Goal: Task Accomplishment & Management: Manage account settings

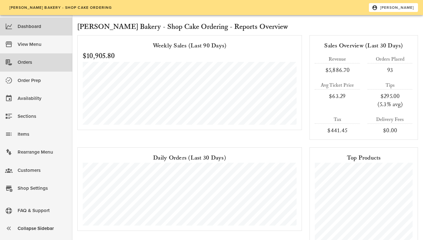
click at [28, 63] on div "Orders" at bounding box center [43, 62] width 50 height 10
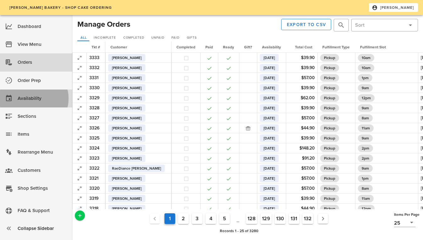
click at [29, 98] on div "Availability" at bounding box center [43, 98] width 50 height 10
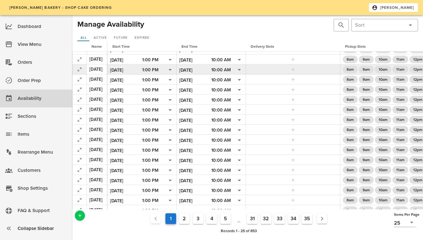
scroll to position [42, 0]
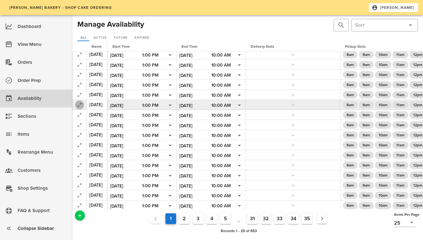
click at [78, 104] on icon "button" at bounding box center [80, 105] width 8 height 8
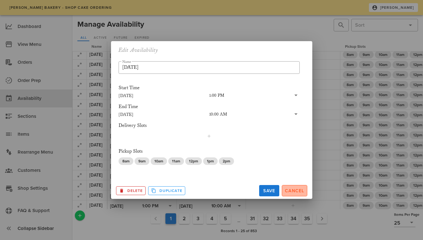
click at [294, 193] on span "Cancel" at bounding box center [294, 190] width 20 height 5
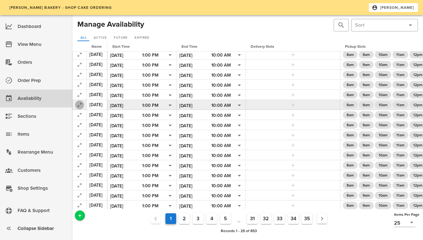
click at [77, 103] on icon "button" at bounding box center [80, 105] width 8 height 8
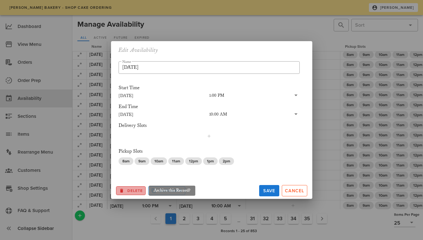
click at [132, 191] on span "Delete" at bounding box center [131, 191] width 24 height 6
click at [123, 189] on icon "Archive this Record?" at bounding box center [122, 191] width 6 height 6
click at [123, 189] on span "Ok?" at bounding box center [124, 191] width 8 height 4
